Goal: Navigation & Orientation: Understand site structure

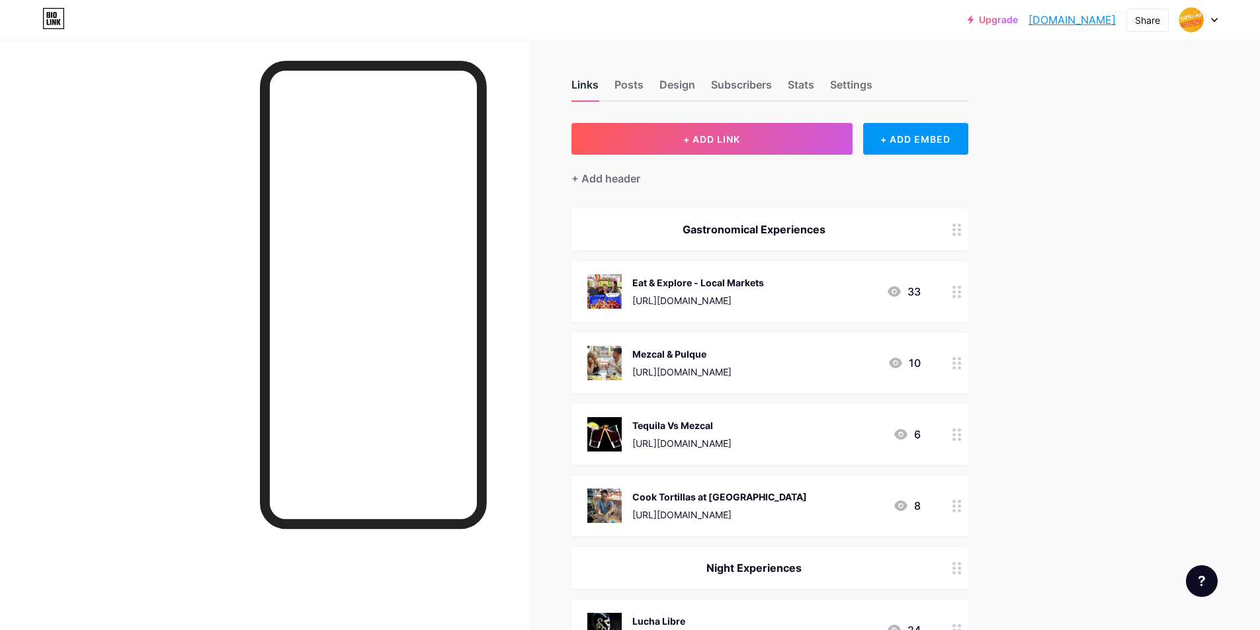
click at [593, 87] on div "Links" at bounding box center [584, 89] width 27 height 24
click at [640, 82] on div "Posts" at bounding box center [628, 89] width 29 height 24
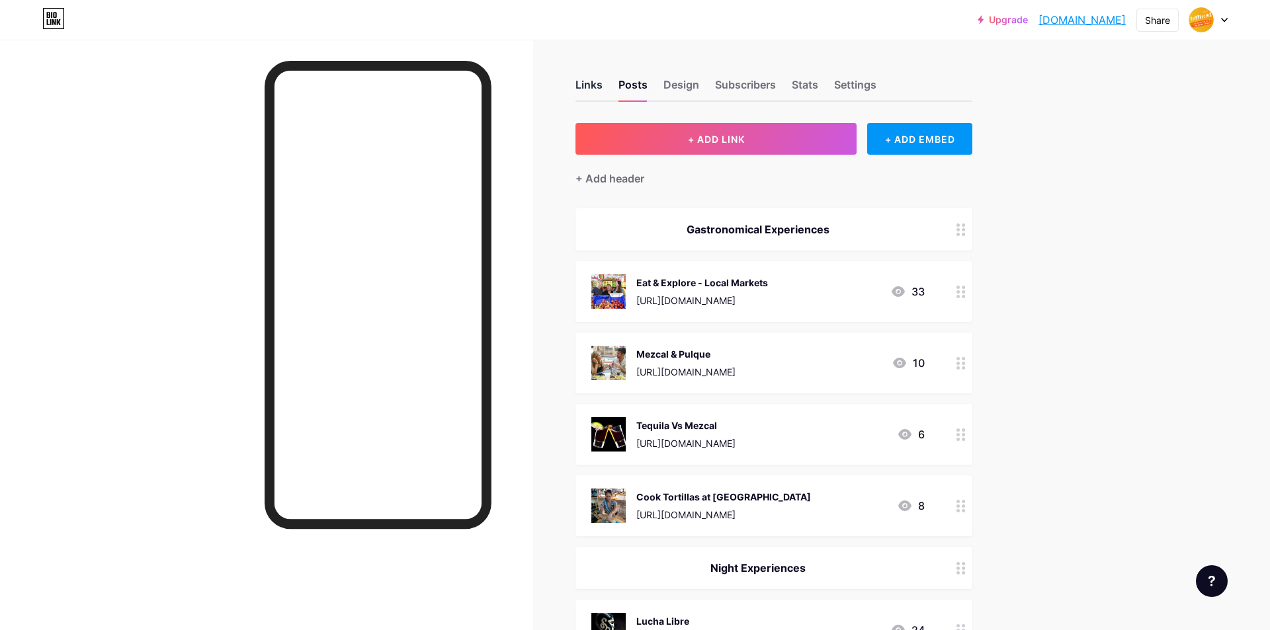
click at [596, 91] on div "Links" at bounding box center [588, 89] width 27 height 24
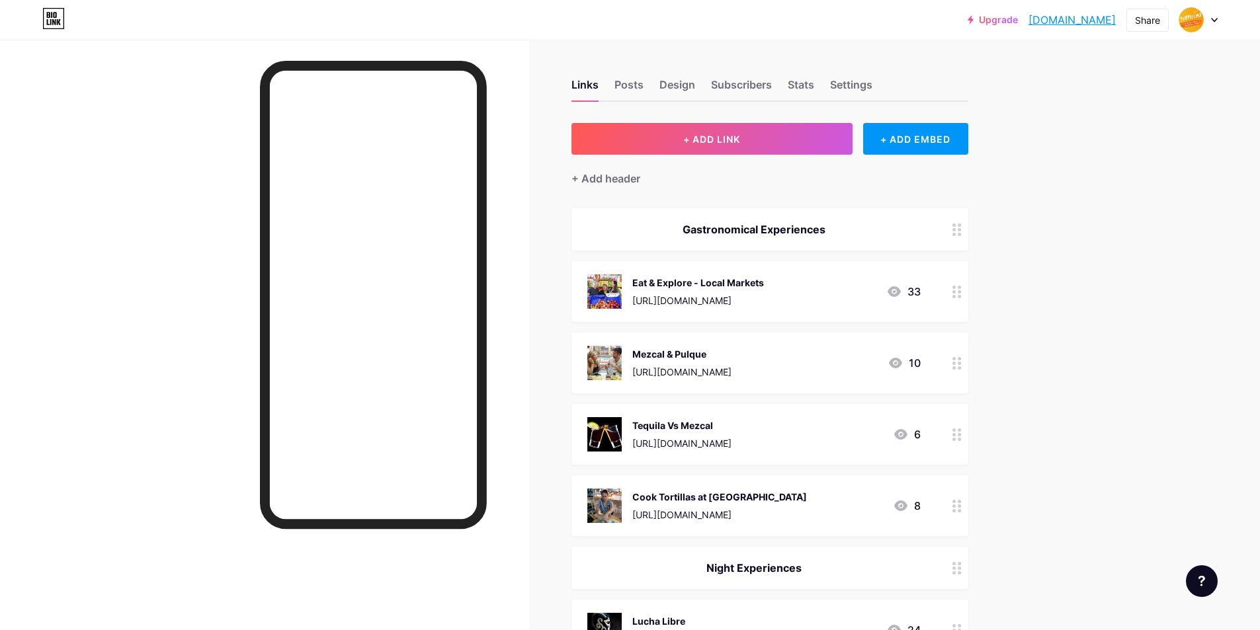
click at [1218, 21] on div "Upgrade trippersmx.bio.... trippersmx.bio.link Share Switch accounts TrippersMx…" at bounding box center [630, 20] width 1260 height 24
click at [1210, 20] on div at bounding box center [1198, 20] width 38 height 24
click at [1075, 87] on img at bounding box center [1074, 85] width 21 height 21
click at [1186, 21] on img at bounding box center [1191, 19] width 21 height 21
click at [1111, 83] on div "TrippersMx" at bounding box center [1142, 79] width 102 height 11
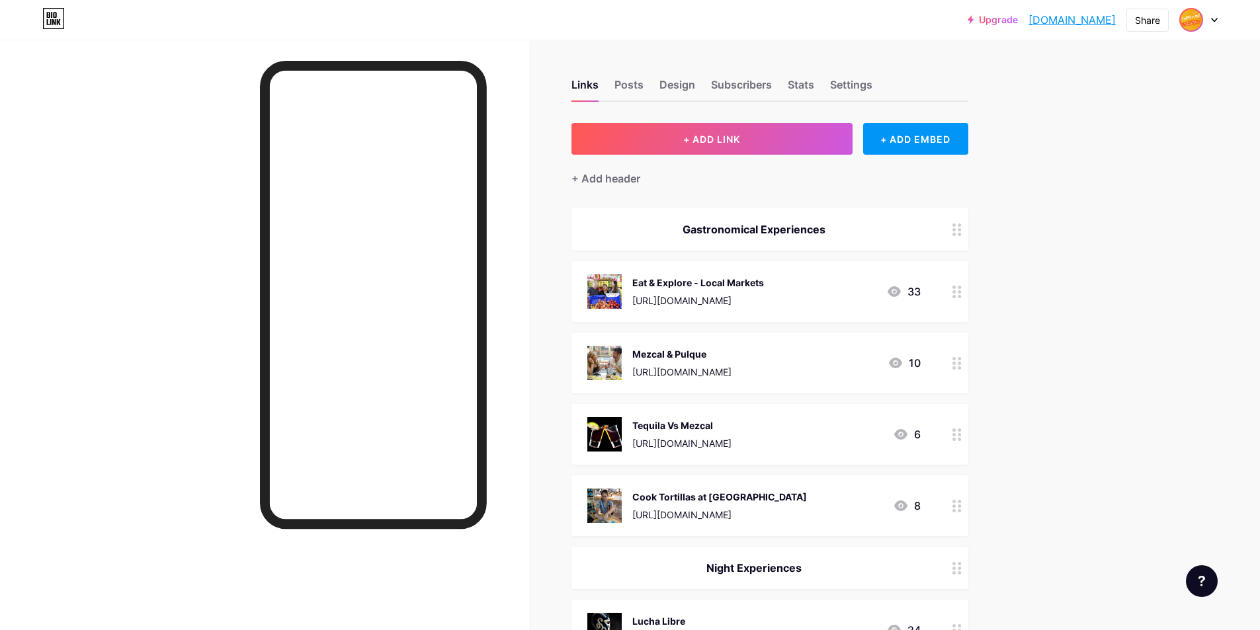
click at [1196, 24] on img at bounding box center [1191, 19] width 21 height 21
click at [1123, 153] on link "Account settings" at bounding box center [1135, 150] width 164 height 36
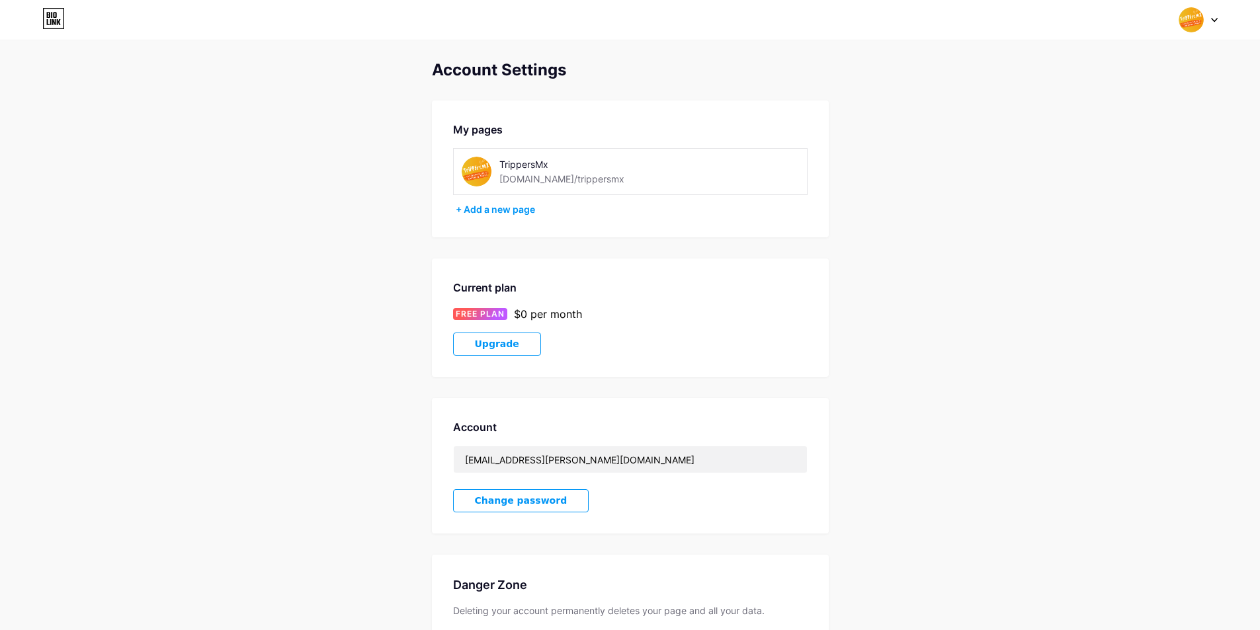
click at [529, 169] on div "TrippersMx" at bounding box center [586, 164] width 174 height 14
click at [1206, 22] on div at bounding box center [1198, 20] width 38 height 24
click at [1102, 149] on link "Dashboard" at bounding box center [1135, 150] width 164 height 36
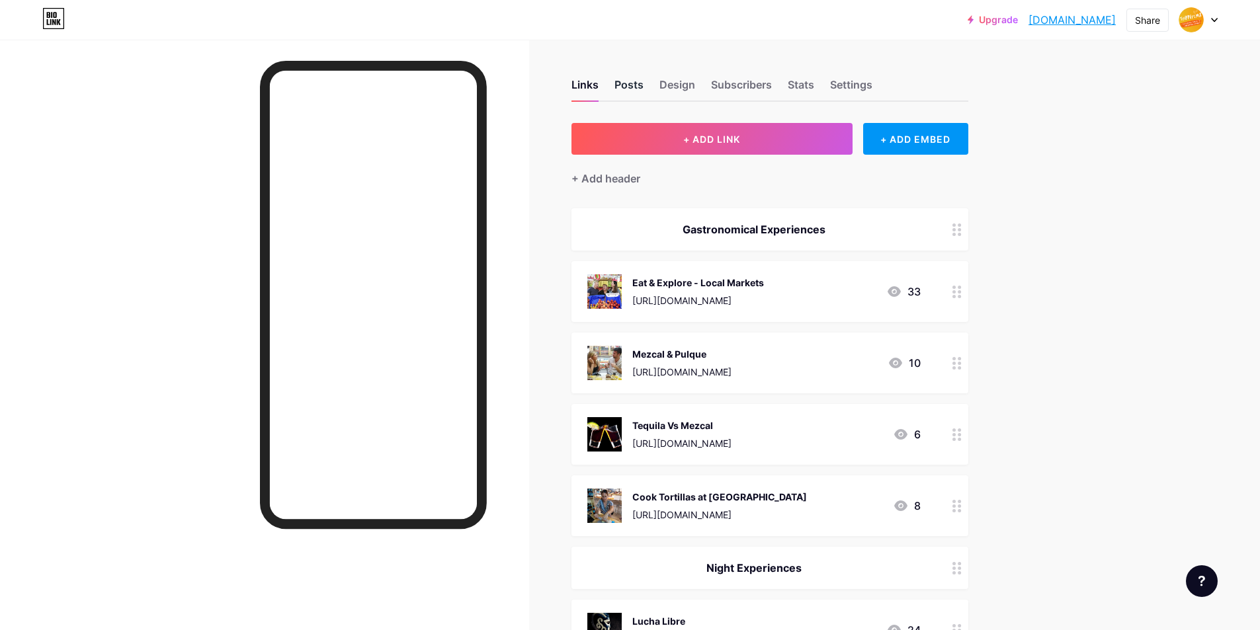
click at [633, 85] on div "Posts" at bounding box center [628, 89] width 29 height 24
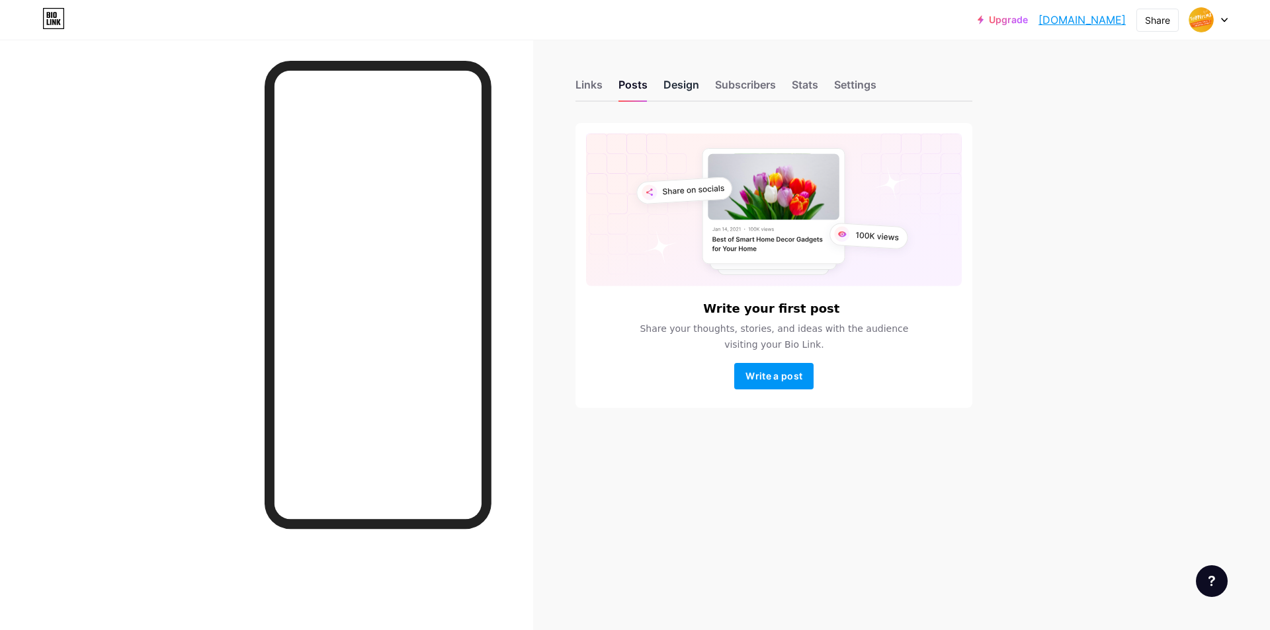
click at [679, 89] on div "Design" at bounding box center [681, 89] width 36 height 24
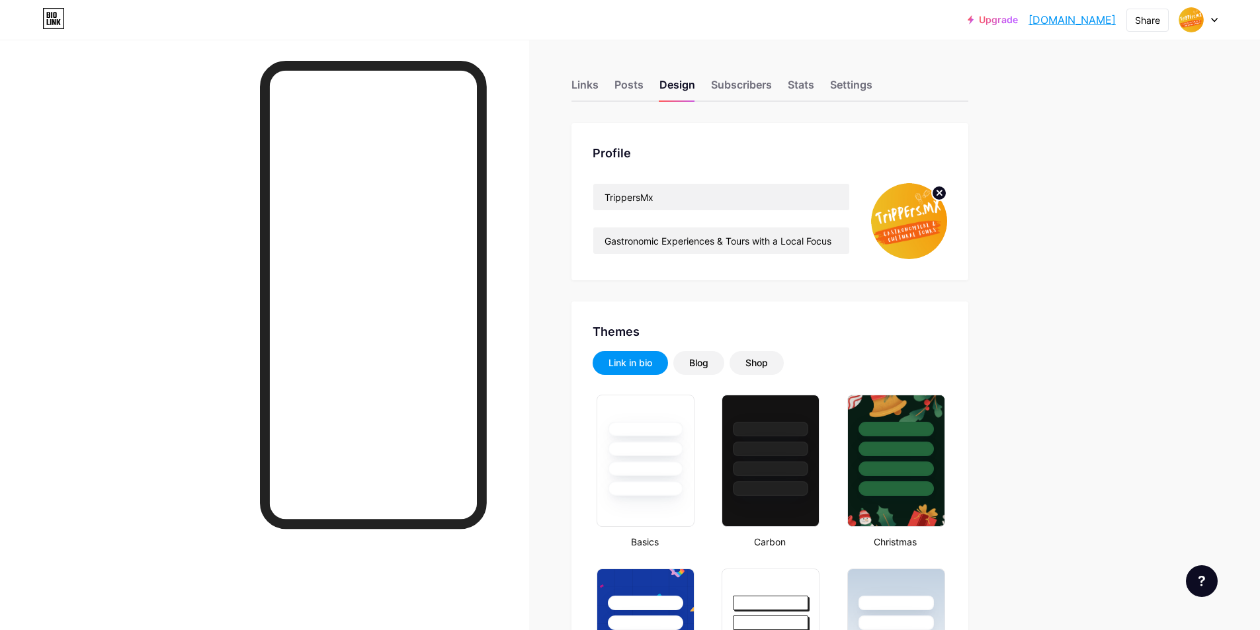
click at [911, 221] on img at bounding box center [909, 221] width 76 height 76
click at [921, 222] on img at bounding box center [909, 221] width 76 height 76
click at [580, 173] on div "Profile TrippersMx Gastronomic Experiences & Tours with a Local Focus" at bounding box center [769, 201] width 397 height 157
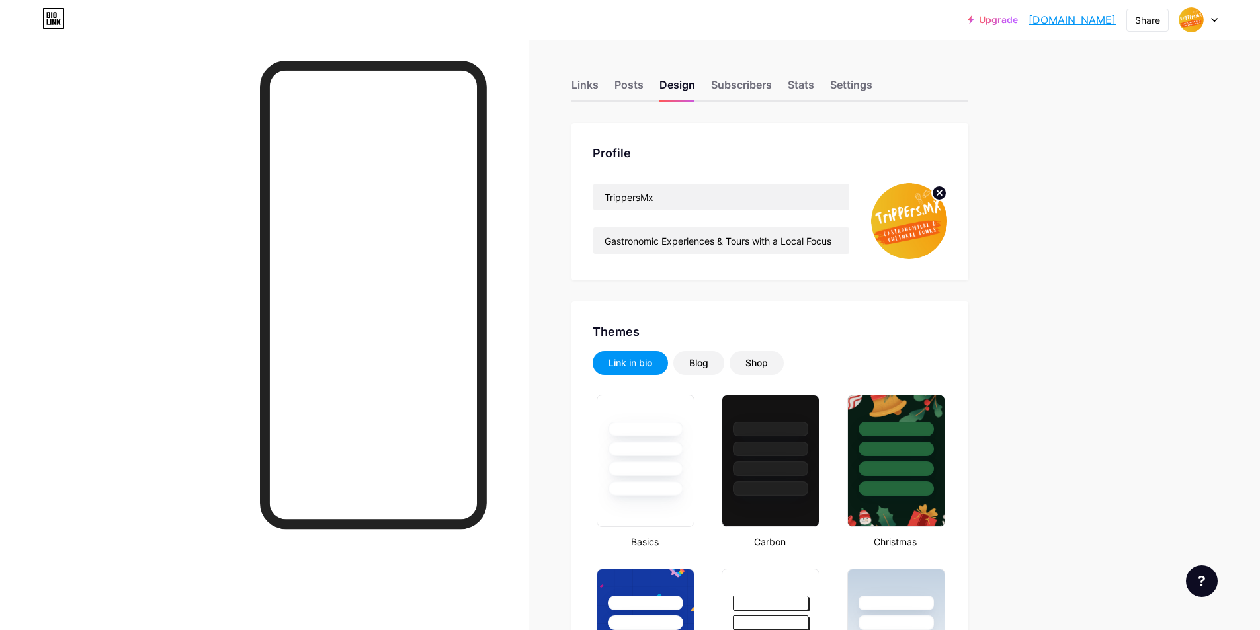
drag, startPoint x: 711, startPoint y: 193, endPoint x: 918, endPoint y: 222, distance: 209.1
click at [818, 218] on div "Profile TrippersMx Gastronomic Experiences & Tours with a Local Focus" at bounding box center [769, 201] width 397 height 157
click at [919, 222] on img at bounding box center [909, 221] width 76 height 76
click at [913, 229] on img at bounding box center [909, 221] width 76 height 76
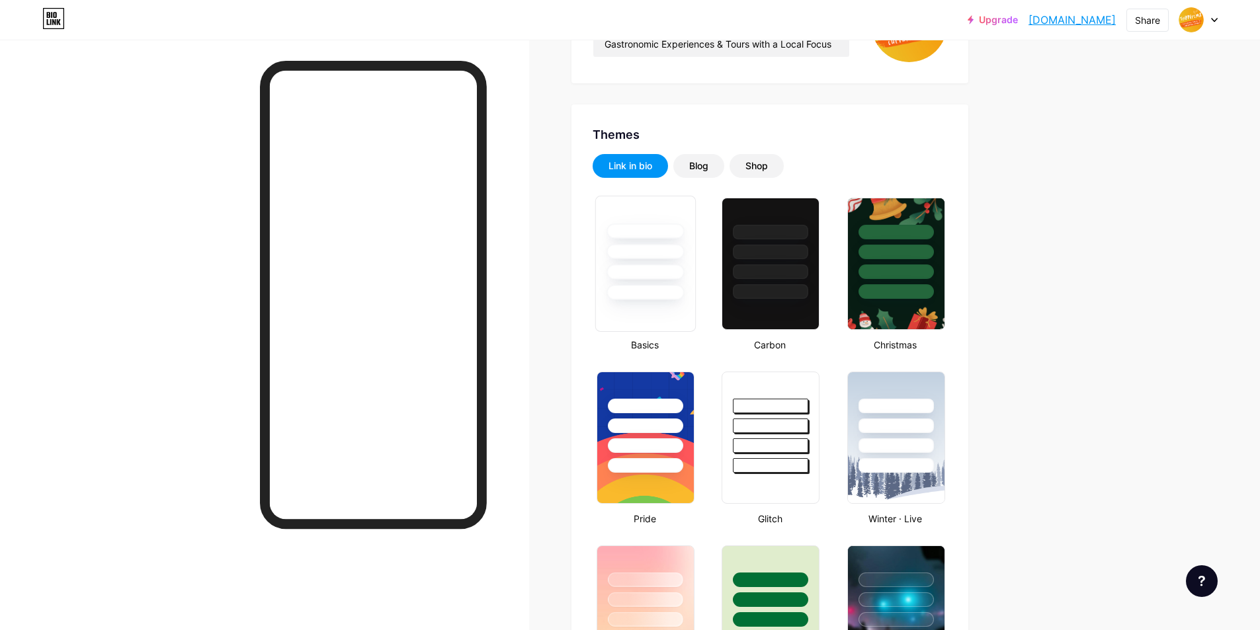
scroll to position [198, 0]
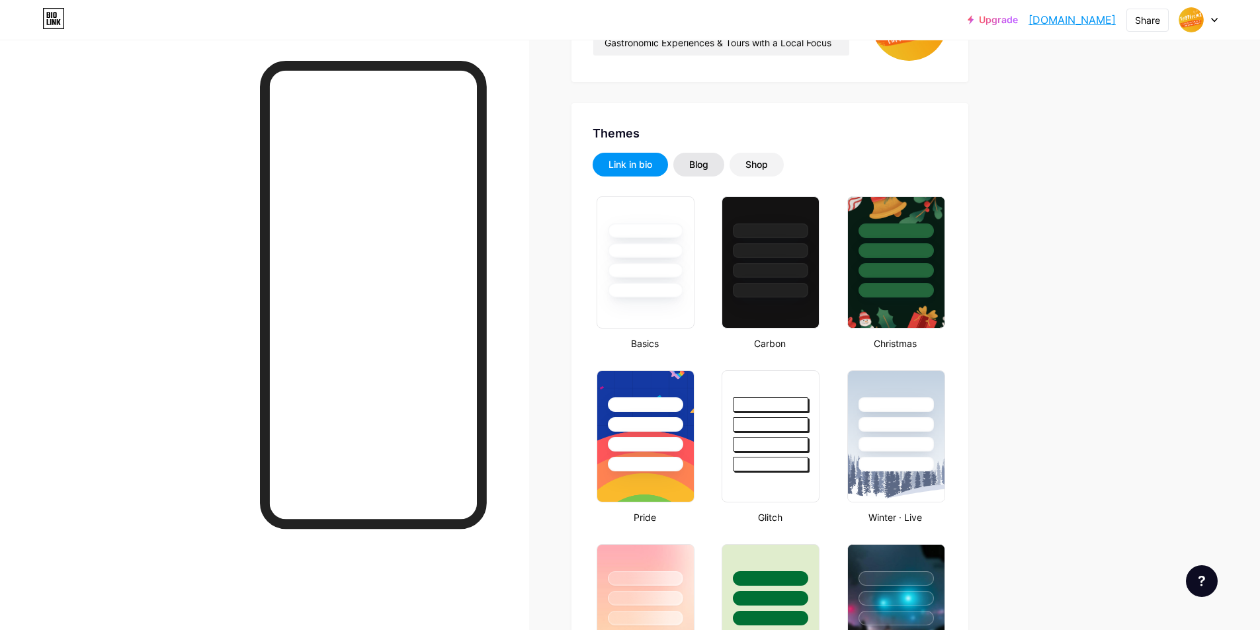
click at [703, 168] on div "Blog" at bounding box center [698, 164] width 19 height 13
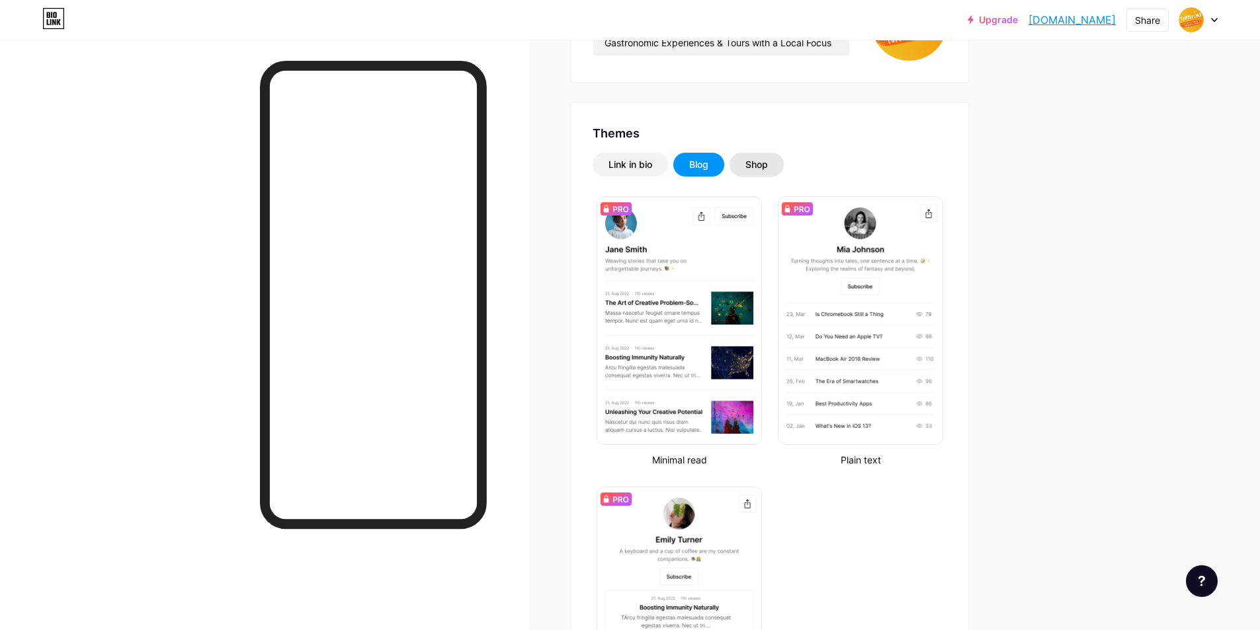
click at [768, 167] on div "Shop" at bounding box center [756, 164] width 22 height 13
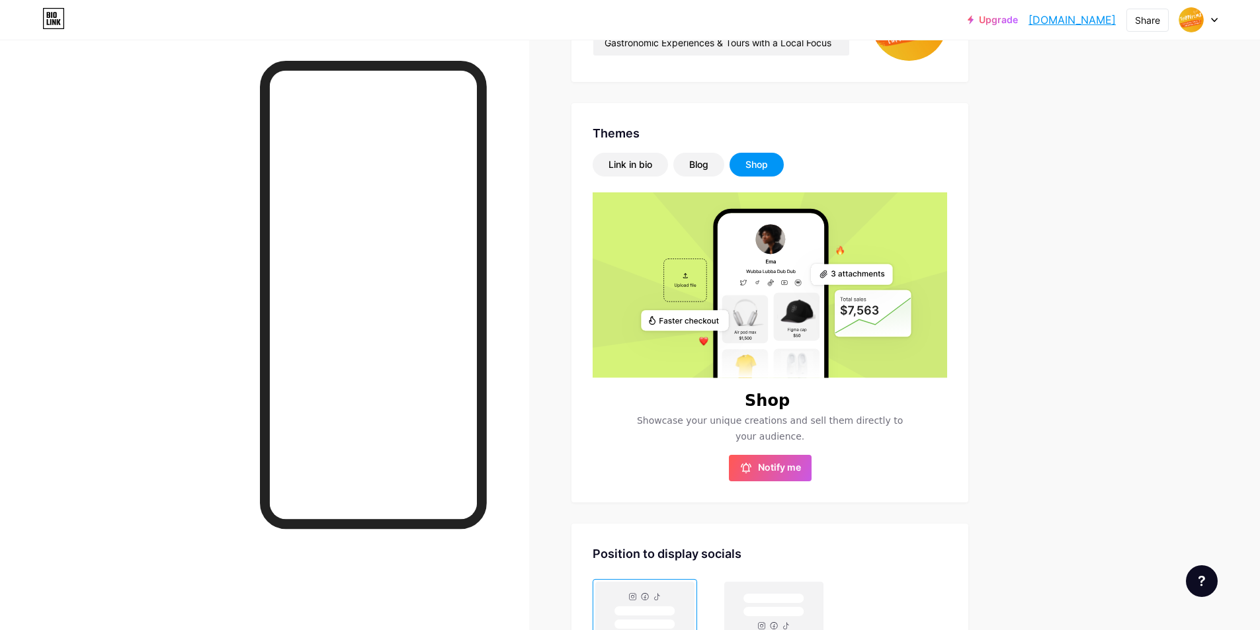
scroll to position [265, 0]
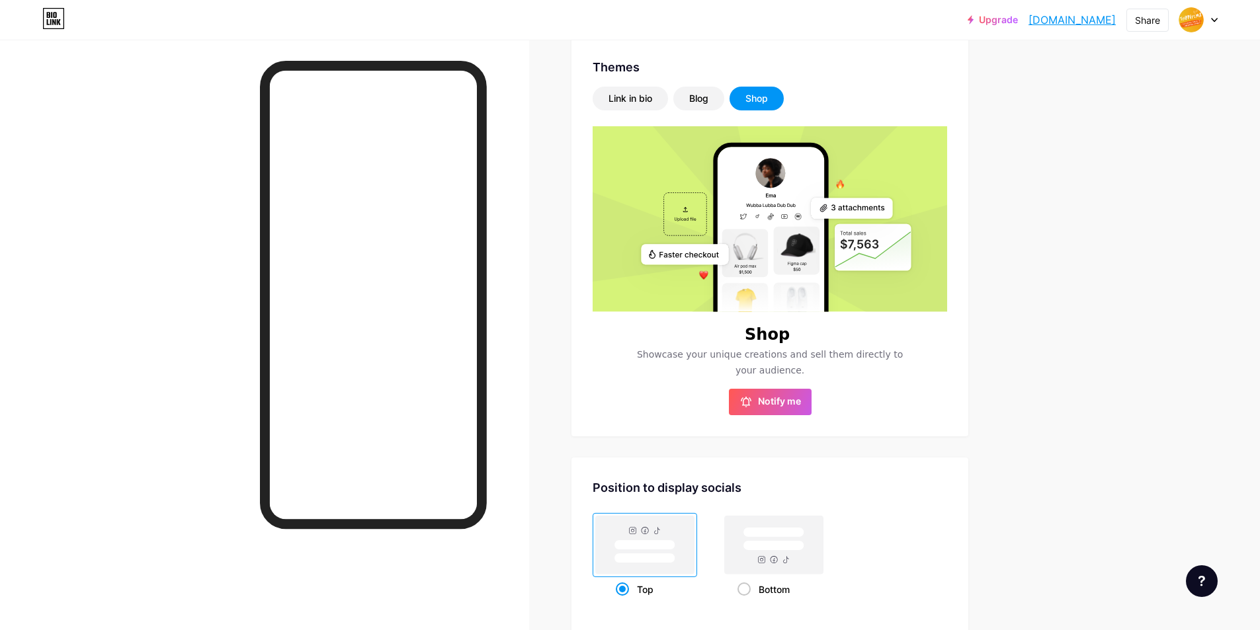
drag, startPoint x: 654, startPoint y: 356, endPoint x: 797, endPoint y: 362, distance: 143.0
click at [797, 362] on span "Showcase your unique creations and sell them directly to your audience." at bounding box center [770, 363] width 284 height 32
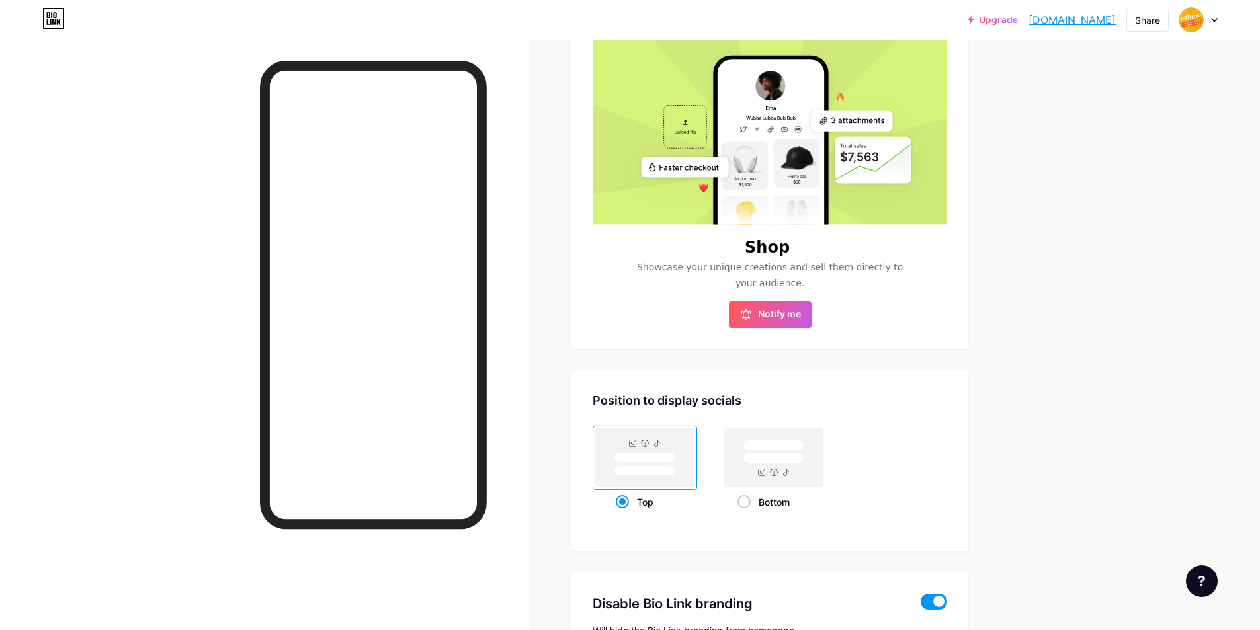
scroll to position [71, 0]
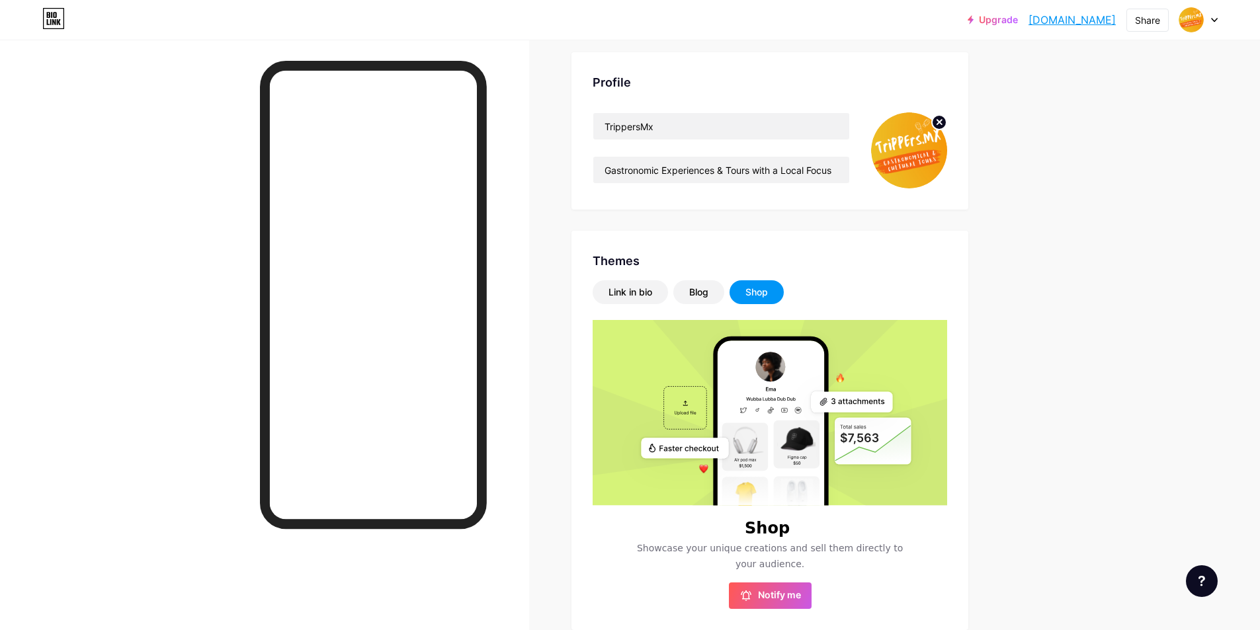
click at [687, 411] on rect at bounding box center [765, 451] width 399 height 266
click at [637, 292] on div "Link in bio" at bounding box center [631, 292] width 44 height 13
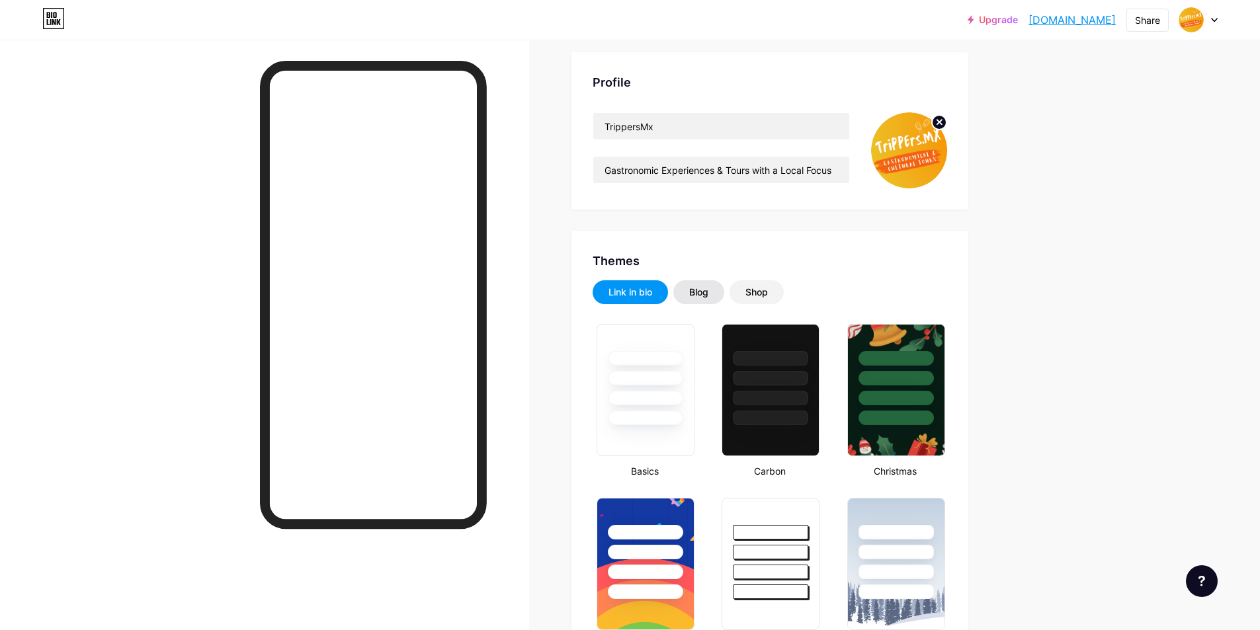
click at [705, 296] on div "Blog" at bounding box center [698, 292] width 19 height 13
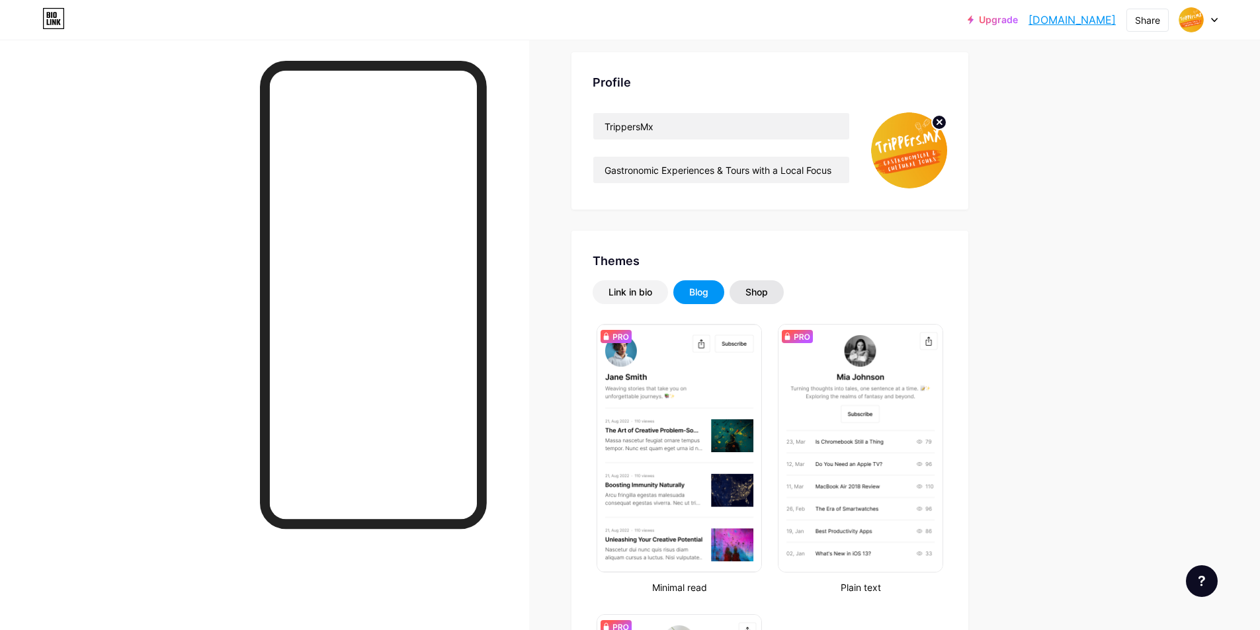
click at [768, 292] on div "Shop" at bounding box center [756, 292] width 22 height 13
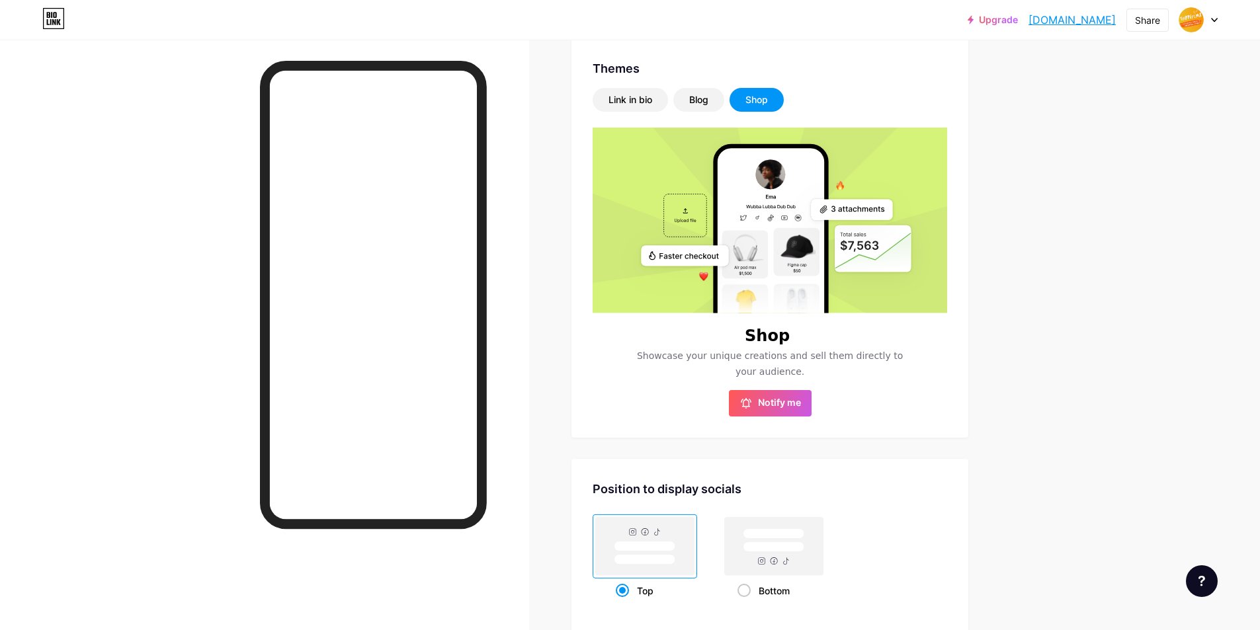
scroll to position [269, 0]
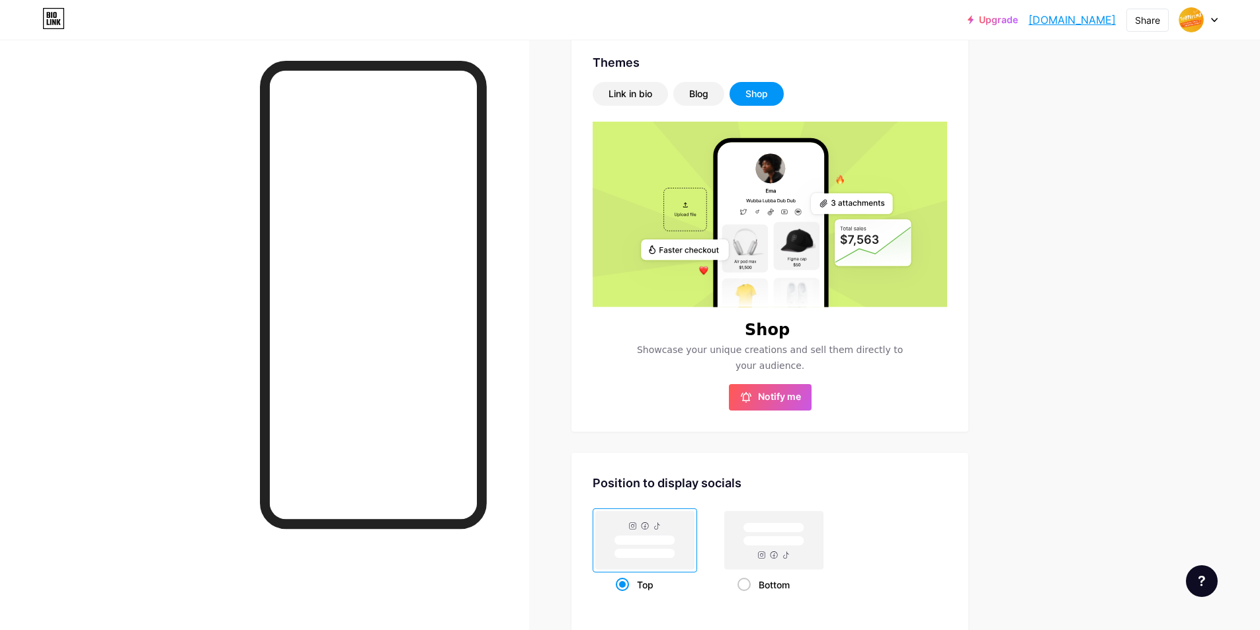
click at [800, 257] on rect at bounding box center [797, 240] width 38 height 34
drag, startPoint x: 661, startPoint y: 353, endPoint x: 786, endPoint y: 371, distance: 125.6
click at [786, 371] on span "Showcase your unique creations and sell them directly to your audience." at bounding box center [770, 358] width 284 height 32
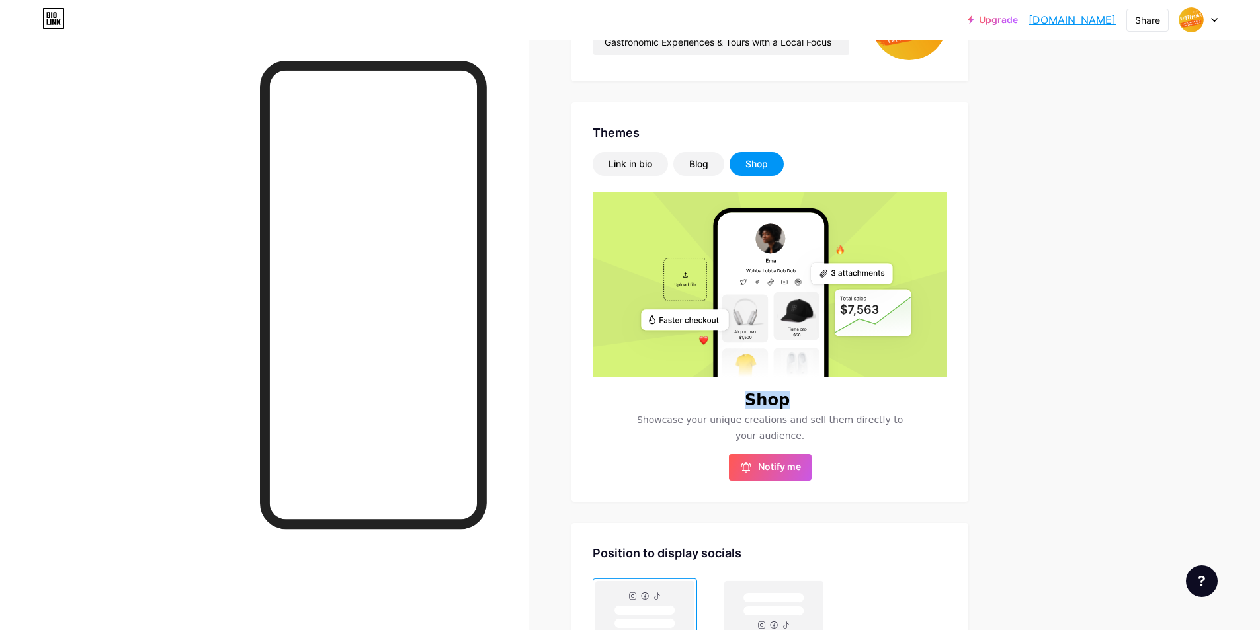
scroll to position [203, 0]
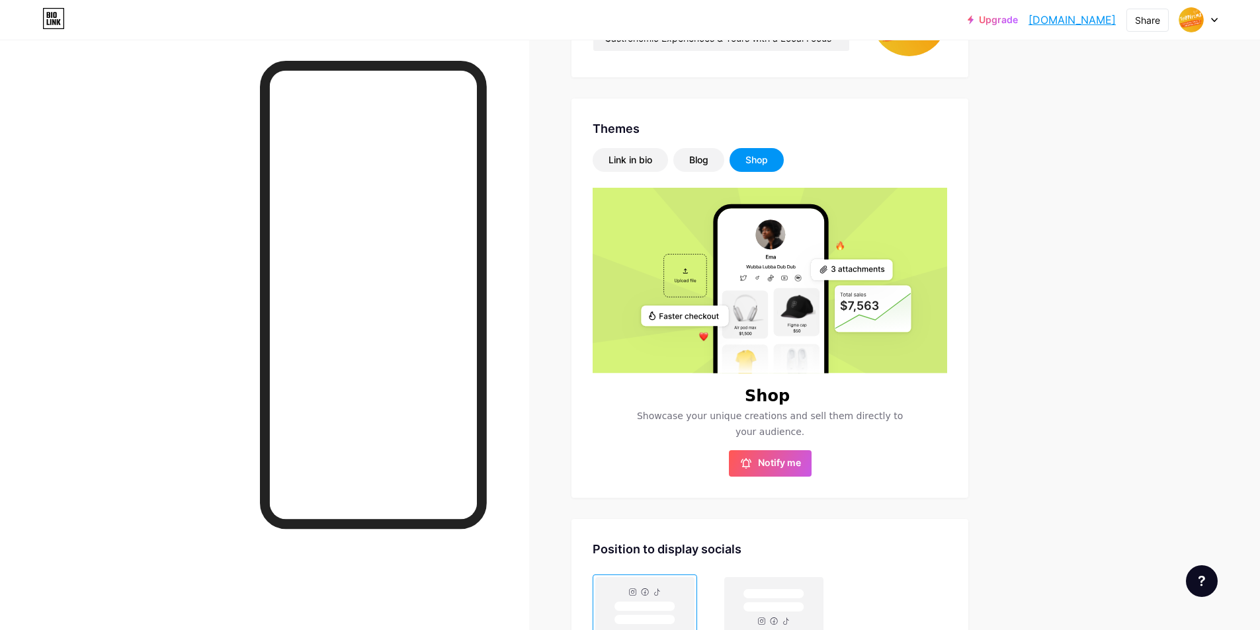
click at [620, 252] on rect at bounding box center [765, 319] width 399 height 266
click at [712, 302] on rect at bounding box center [765, 319] width 399 height 266
click at [822, 282] on rect at bounding box center [771, 323] width 106 height 231
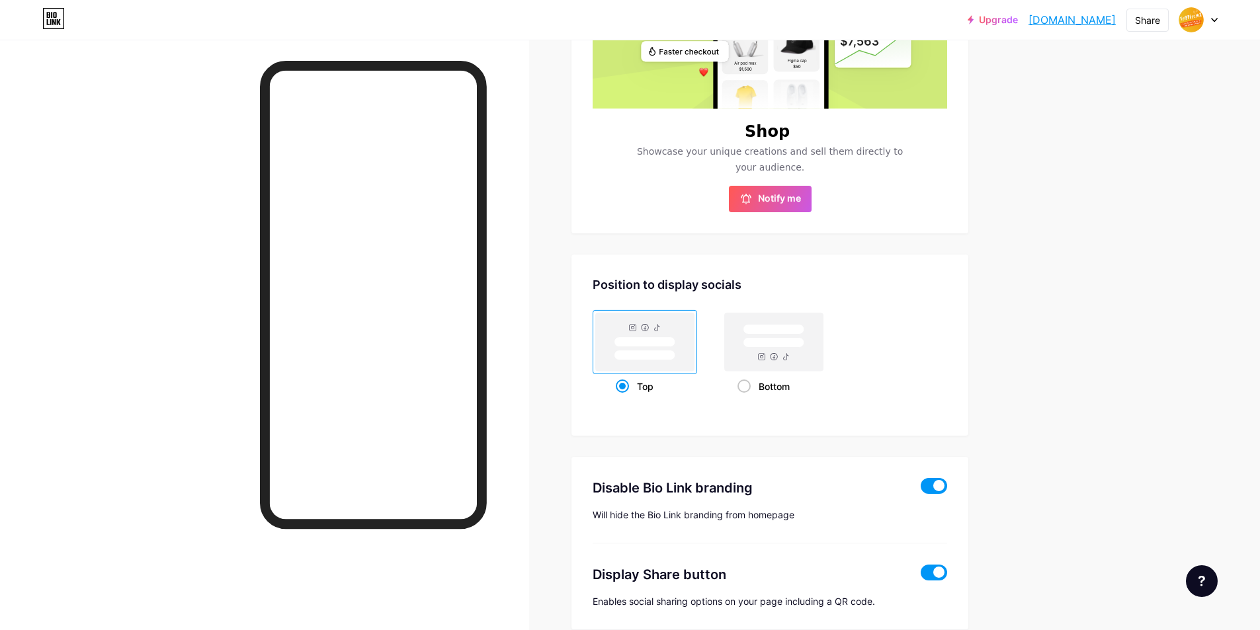
scroll to position [71, 0]
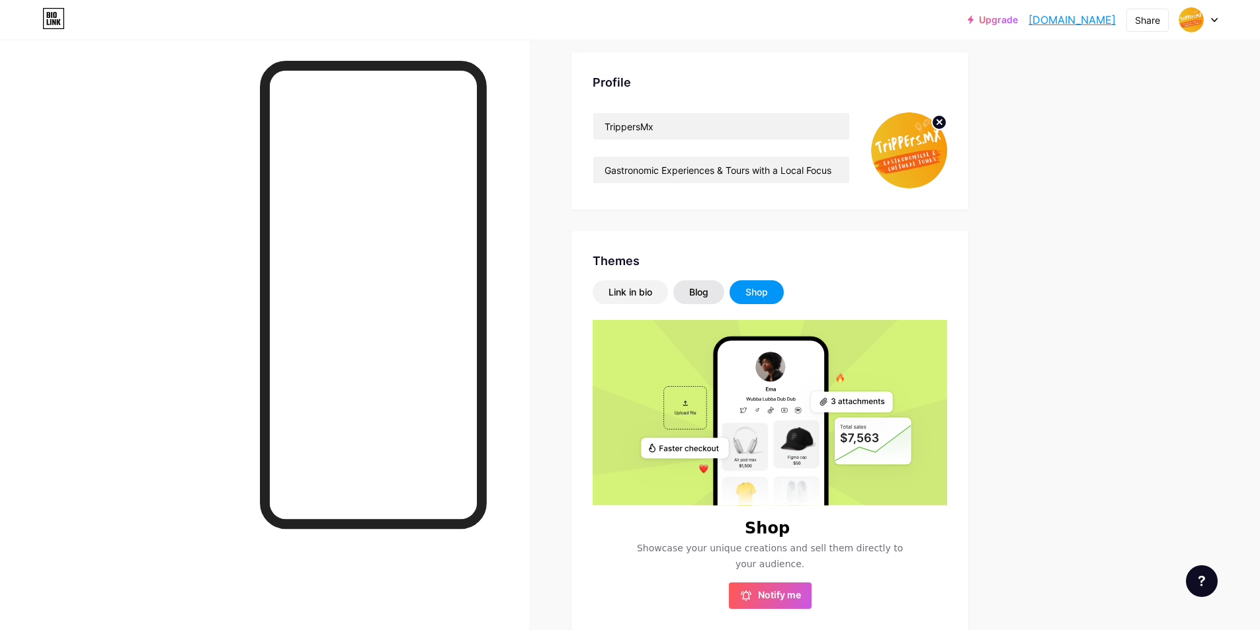
click at [706, 291] on div "Blog" at bounding box center [698, 292] width 19 height 13
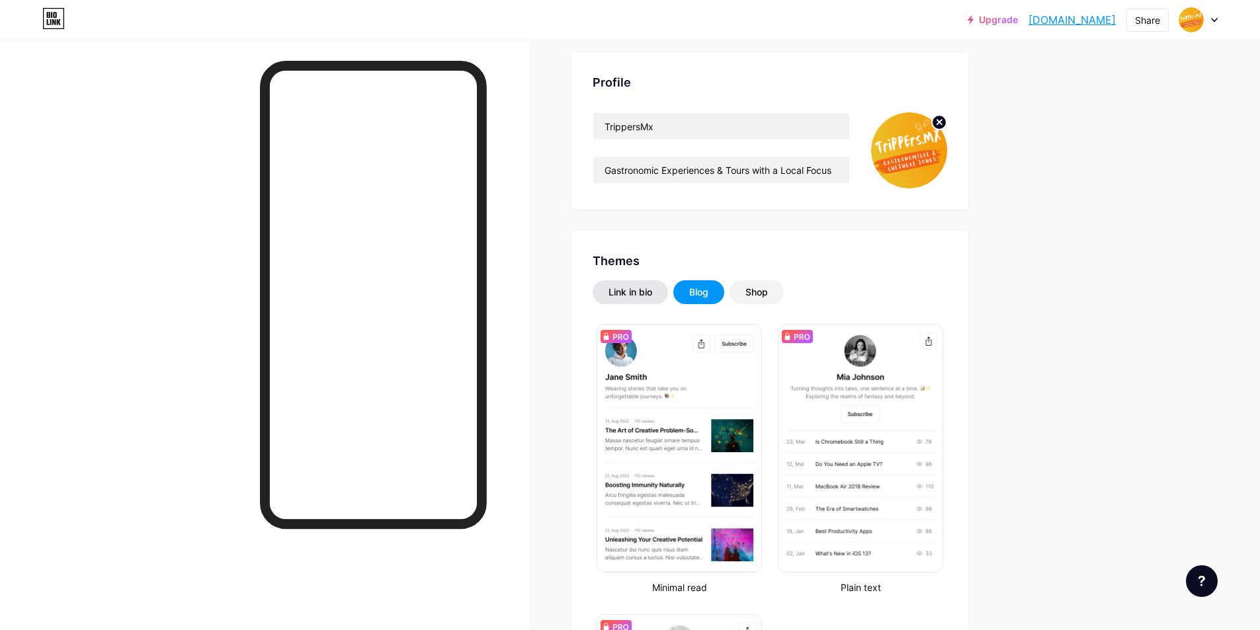
click at [635, 287] on div "Link in bio" at bounding box center [631, 292] width 44 height 13
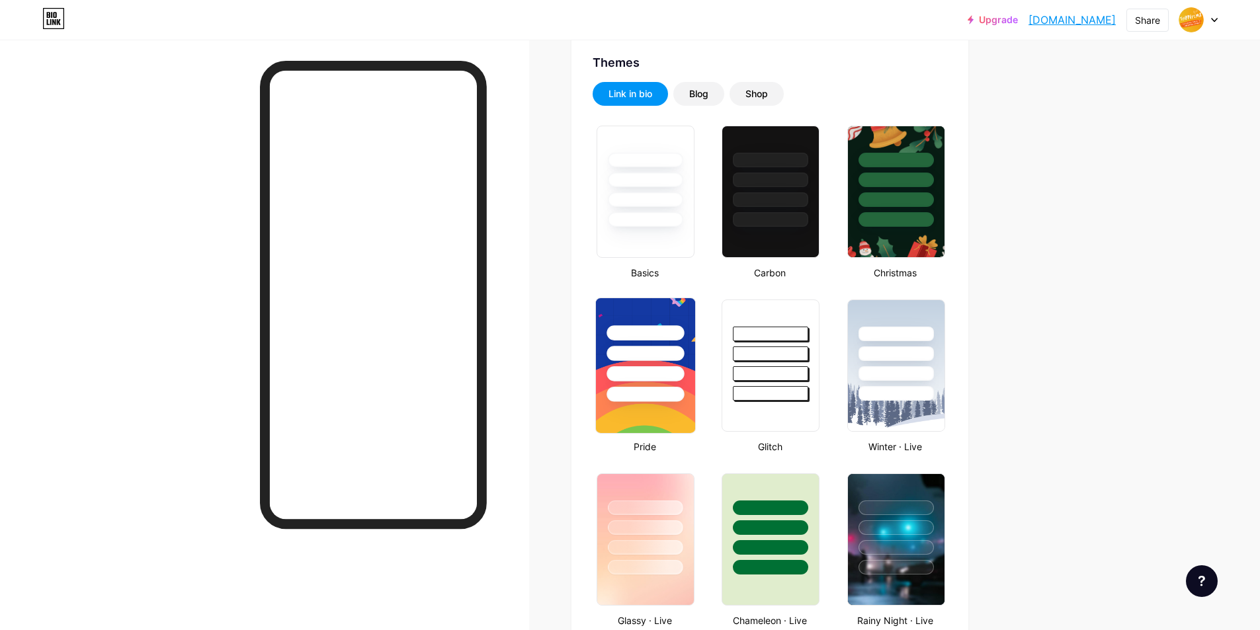
scroll to position [401, 0]
